Goal: Task Accomplishment & Management: Manage account settings

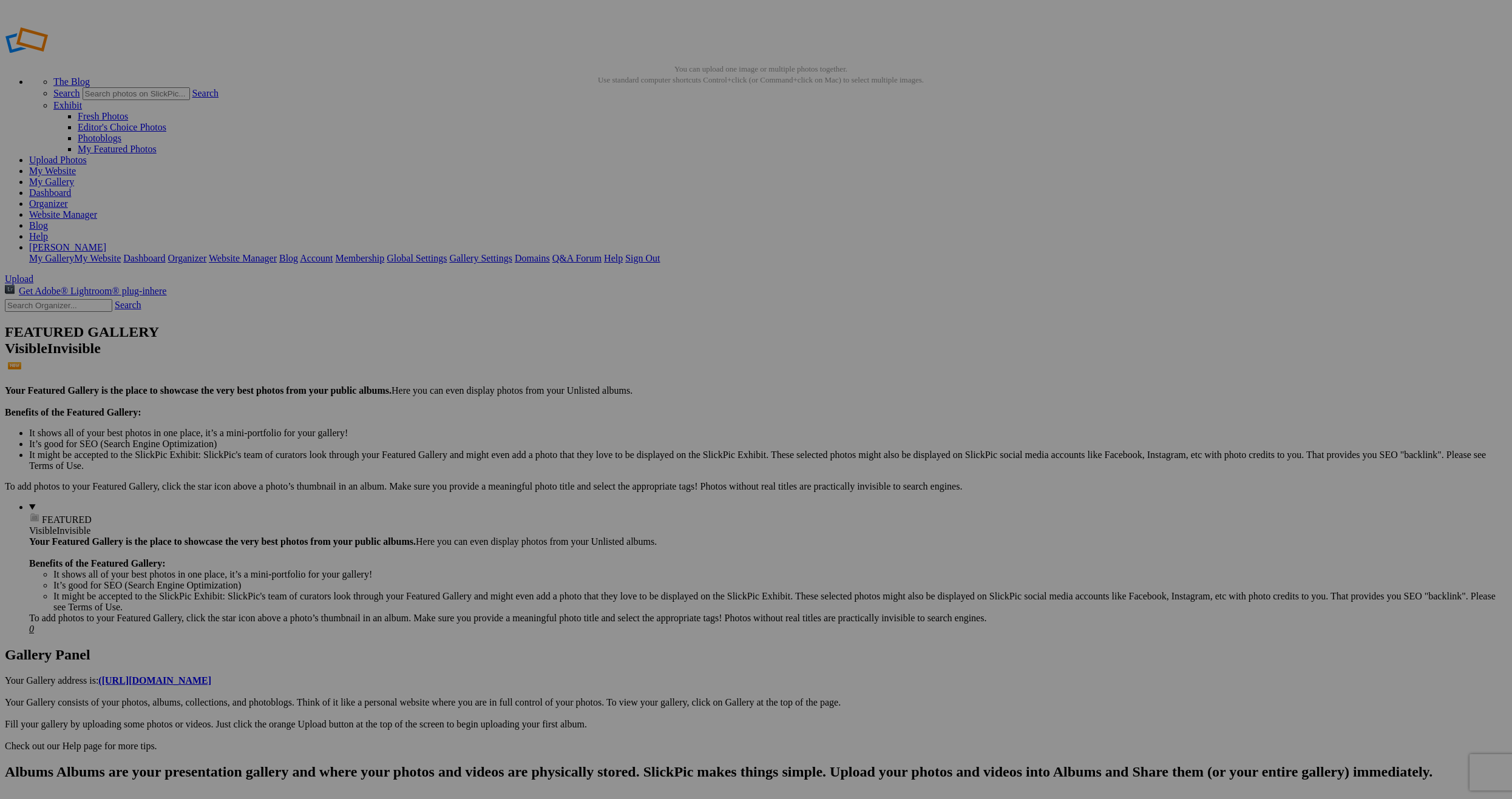
type input "New at Sky and Cloud"
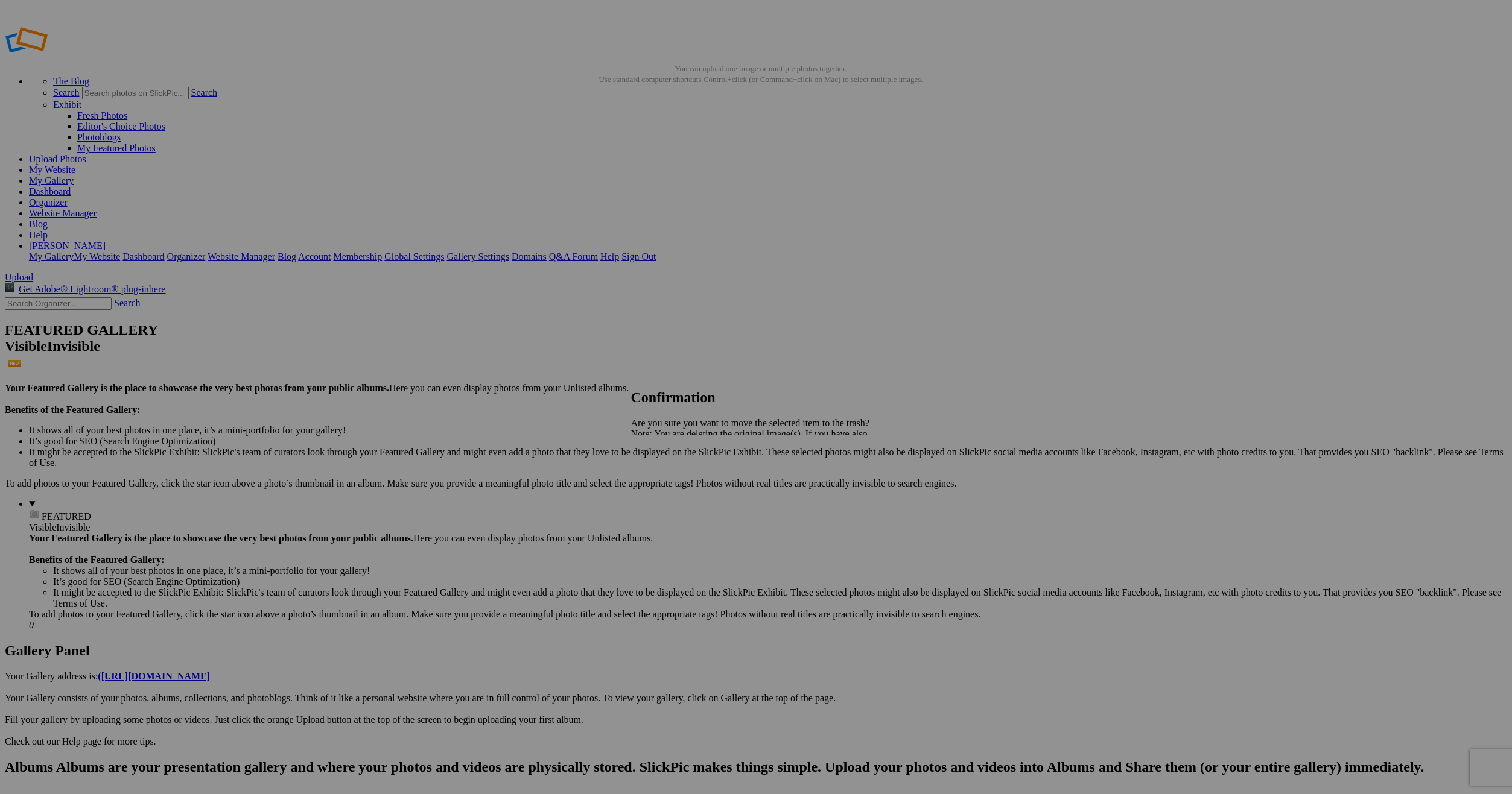
click at [672, 478] on span "Yes" at bounding box center [664, 476] width 13 height 11
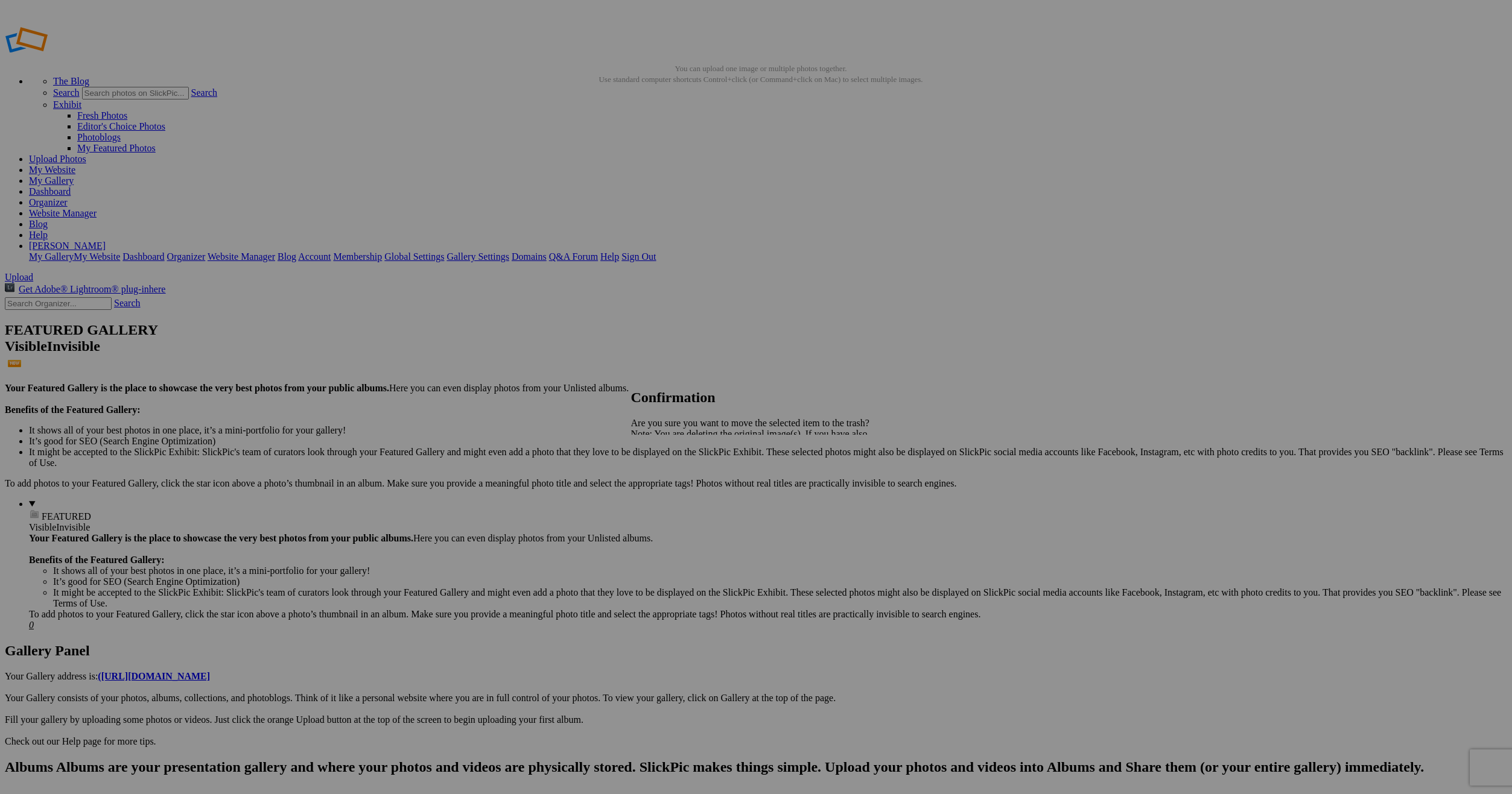
click at [672, 481] on span "Yes" at bounding box center [664, 476] width 13 height 11
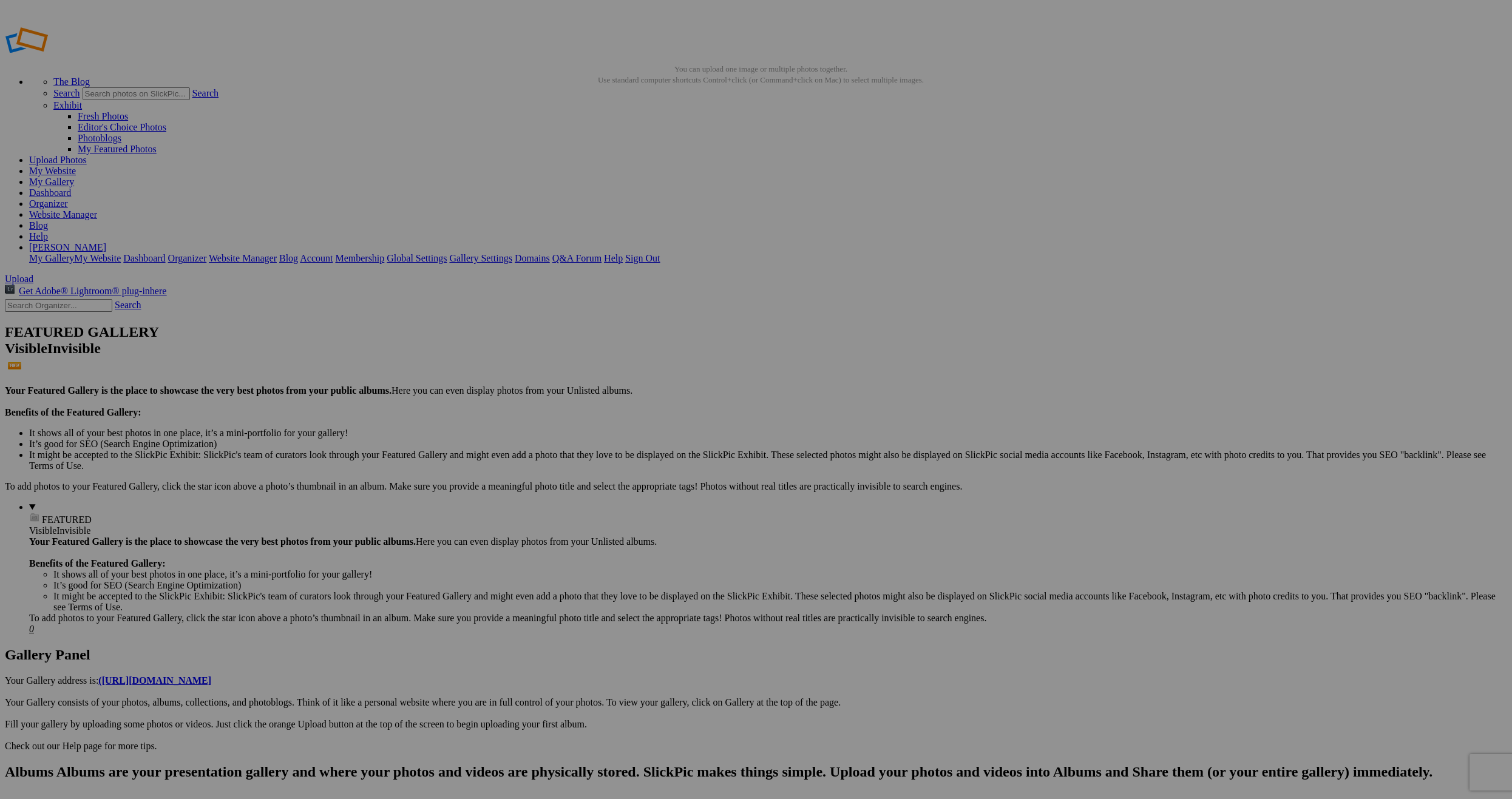
type input "Artscapes"
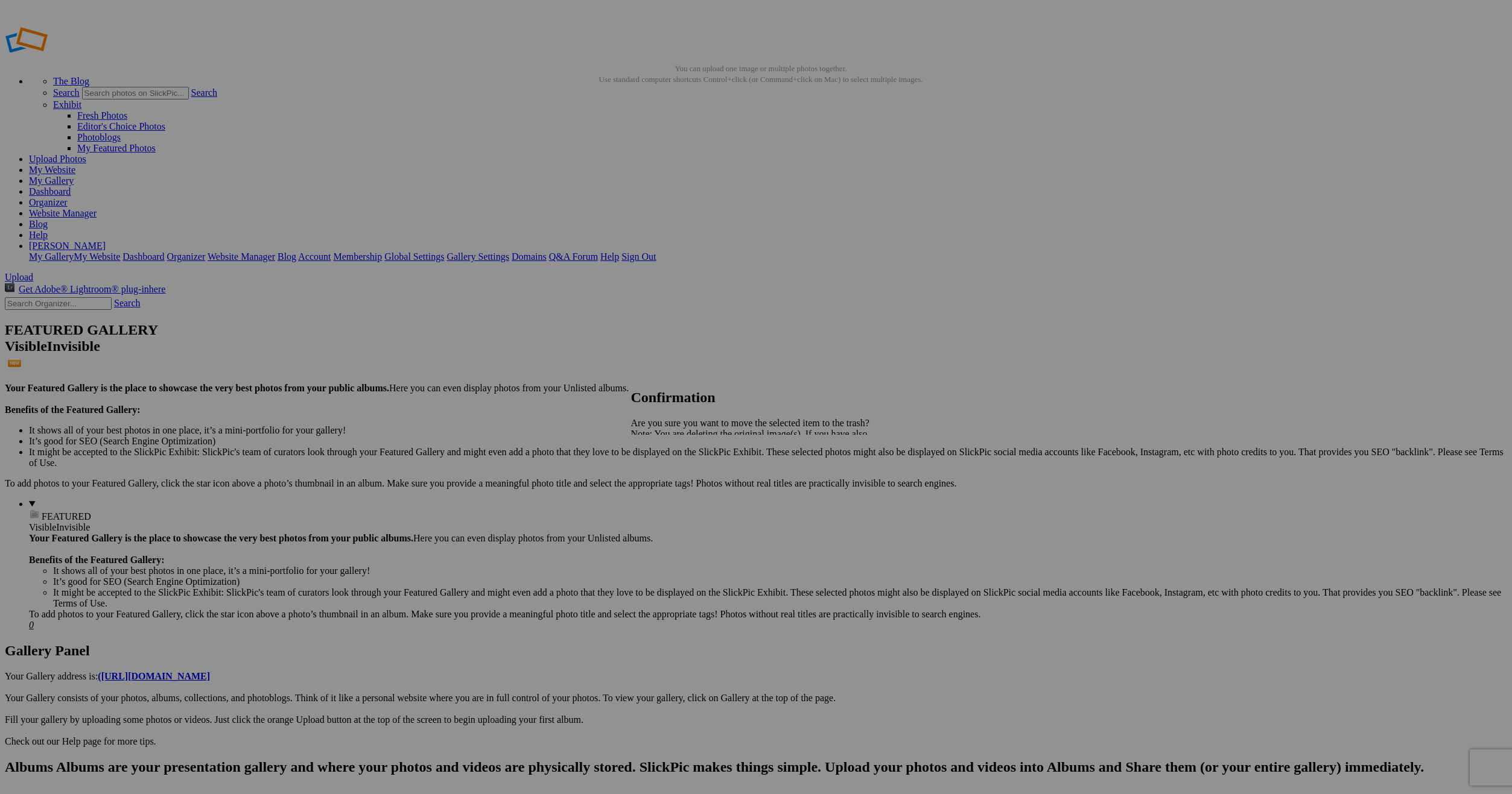
click at [672, 475] on span "Yes" at bounding box center [664, 476] width 13 height 11
